Goal: Information Seeking & Learning: Learn about a topic

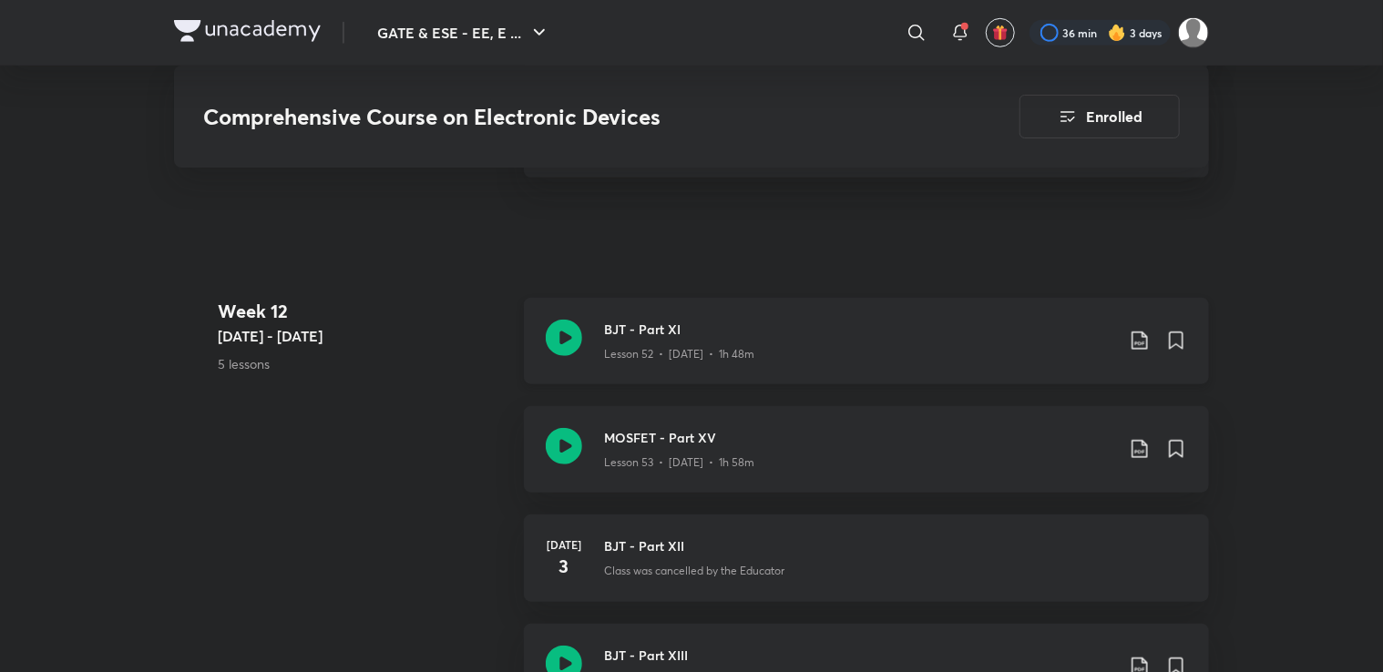
scroll to position [7523, 0]
click at [570, 336] on icon at bounding box center [564, 334] width 36 height 36
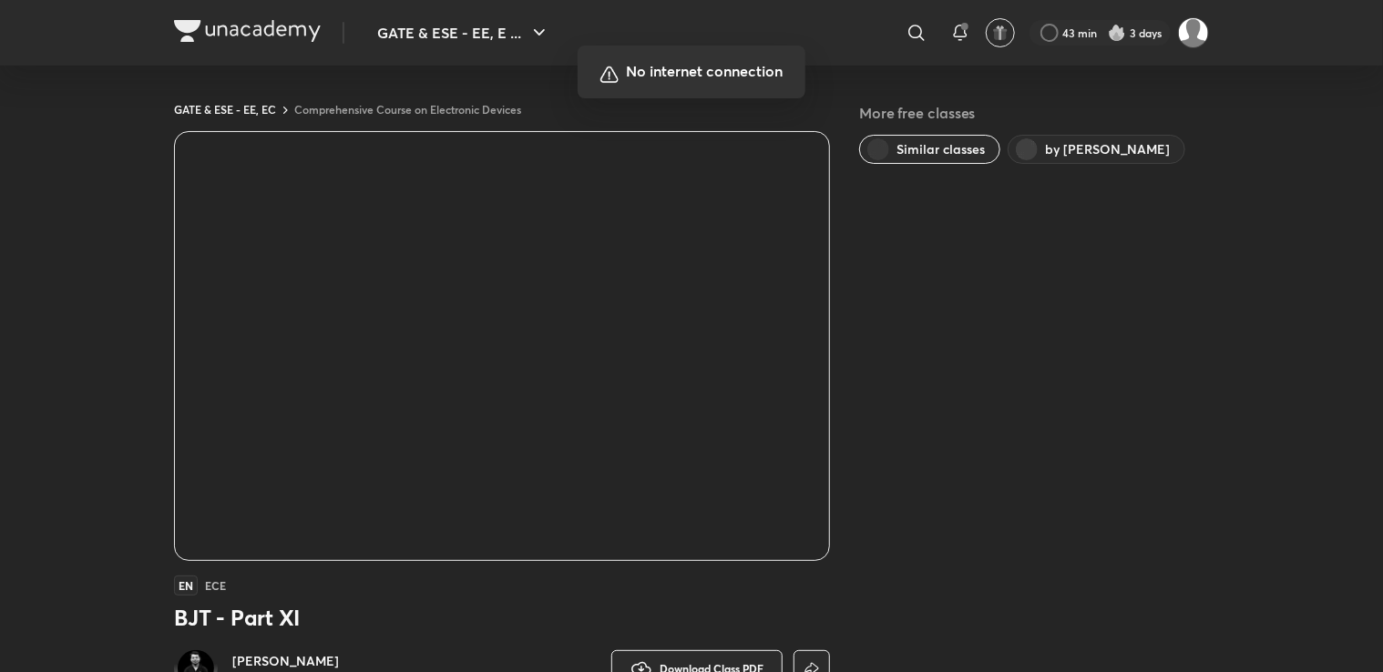
scroll to position [1075, 0]
